Goal: Task Accomplishment & Management: Complete application form

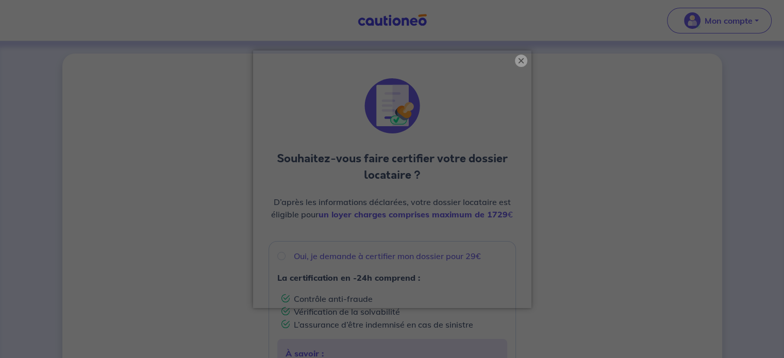
click at [522, 59] on button "×" at bounding box center [521, 61] width 12 height 12
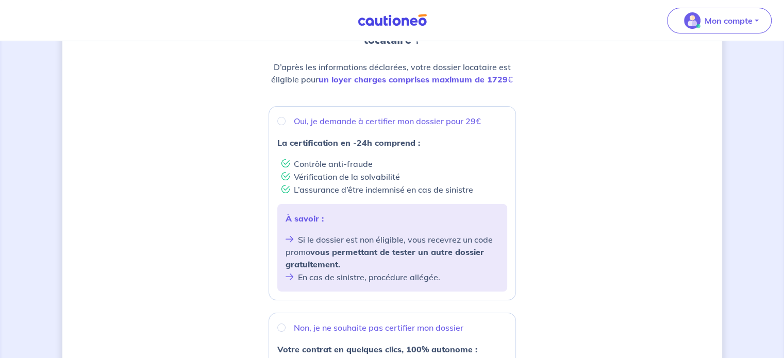
scroll to position [135, 0]
click at [403, 121] on p "Oui, je demande à certifier mon dossier pour 29€" at bounding box center [387, 121] width 187 height 12
click at [286, 121] on input "Oui, je demande à certifier mon dossier pour 29€" at bounding box center [281, 122] width 8 height 8
radio input "true"
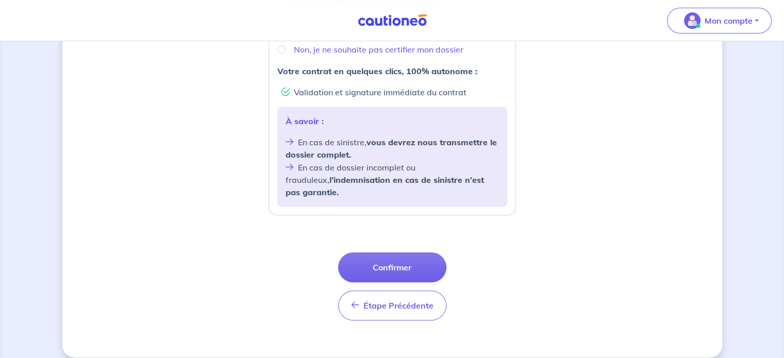
scroll to position [415, 0]
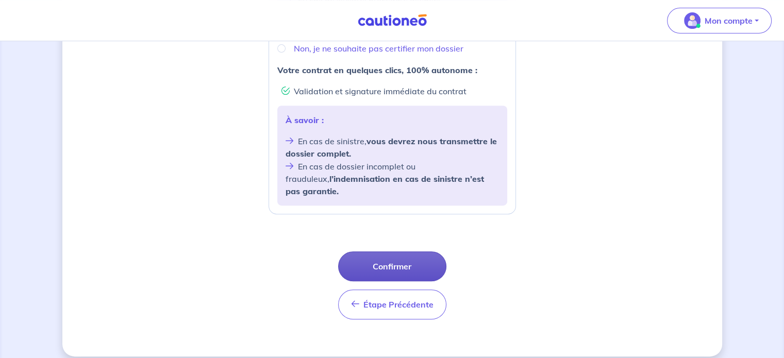
click at [395, 252] on button "Confirmer" at bounding box center [392, 267] width 108 height 30
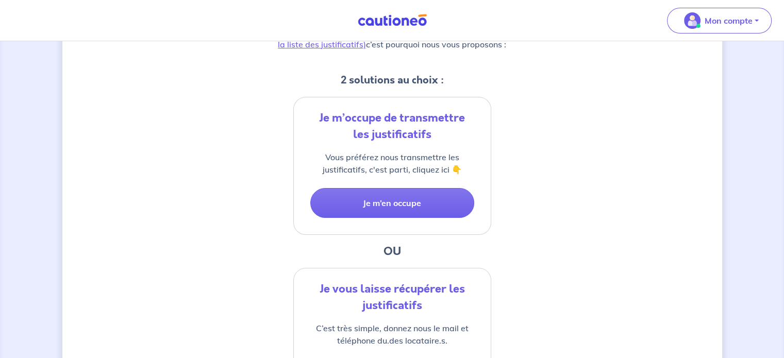
scroll to position [168, 0]
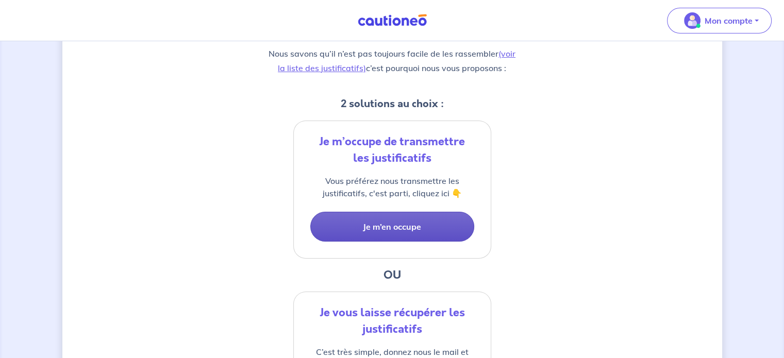
click at [401, 224] on button "Je m’en occupe" at bounding box center [392, 227] width 164 height 30
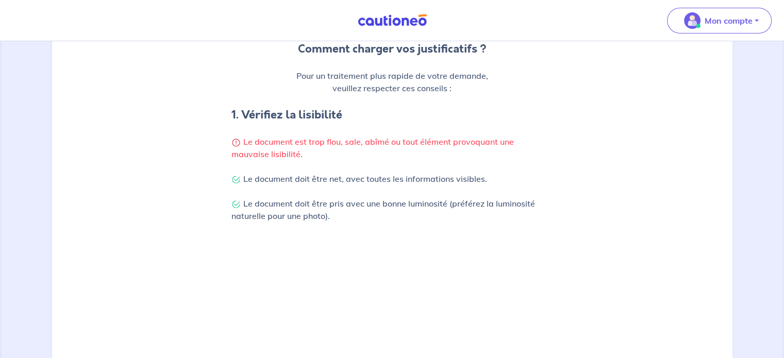
scroll to position [128, 0]
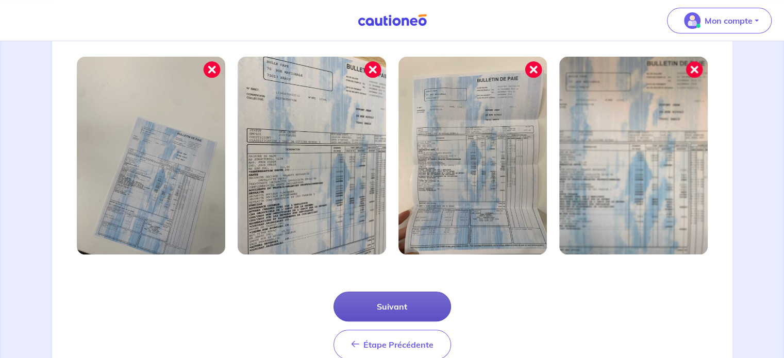
click at [373, 301] on button "Suivant" at bounding box center [393, 307] width 118 height 30
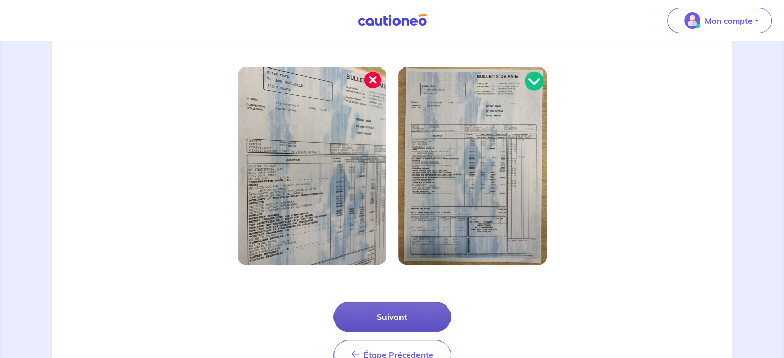
scroll to position [330, 0]
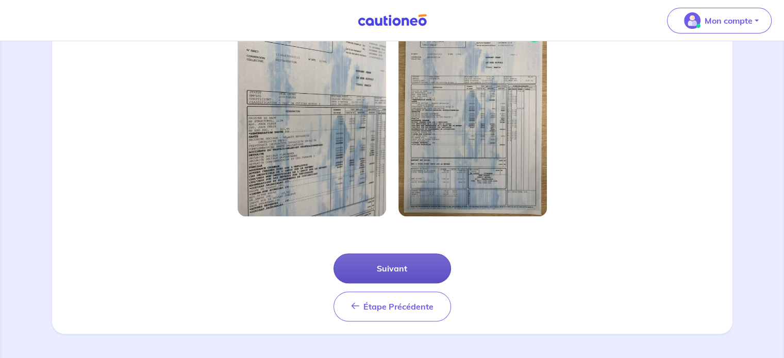
click at [402, 274] on button "Suivant" at bounding box center [393, 269] width 118 height 30
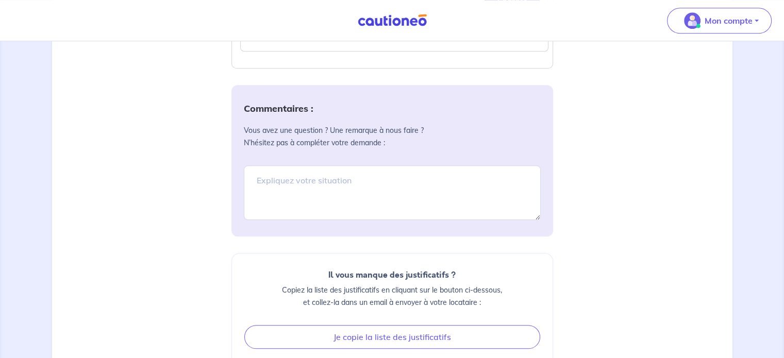
scroll to position [1152, 0]
